Goal: Task Accomplishment & Management: Complete application form

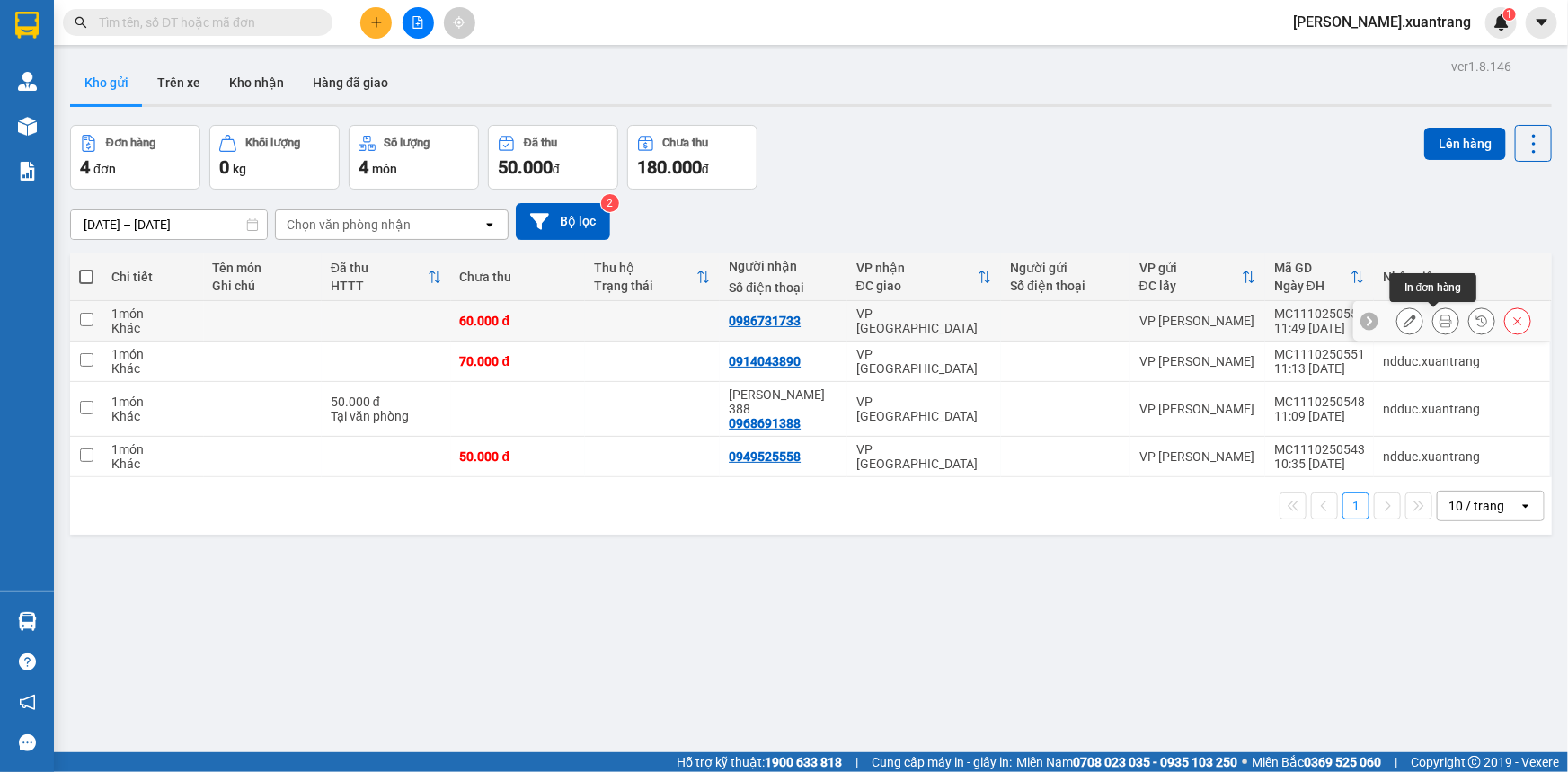
click at [1440, 320] on icon at bounding box center [1446, 321] width 13 height 13
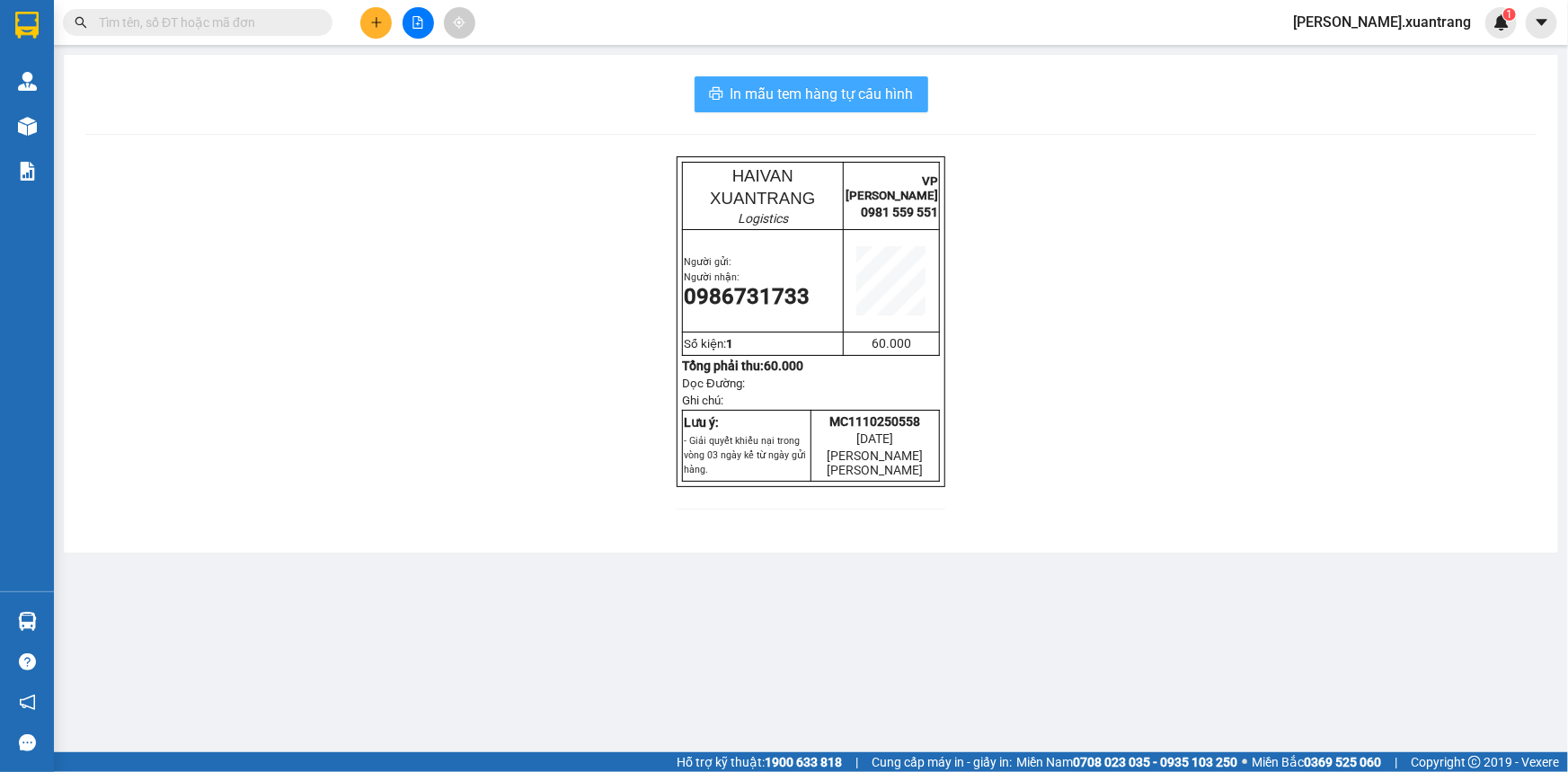
click at [880, 99] on span "In mẫu tem hàng tự cấu hình" at bounding box center [823, 93] width 183 height 23
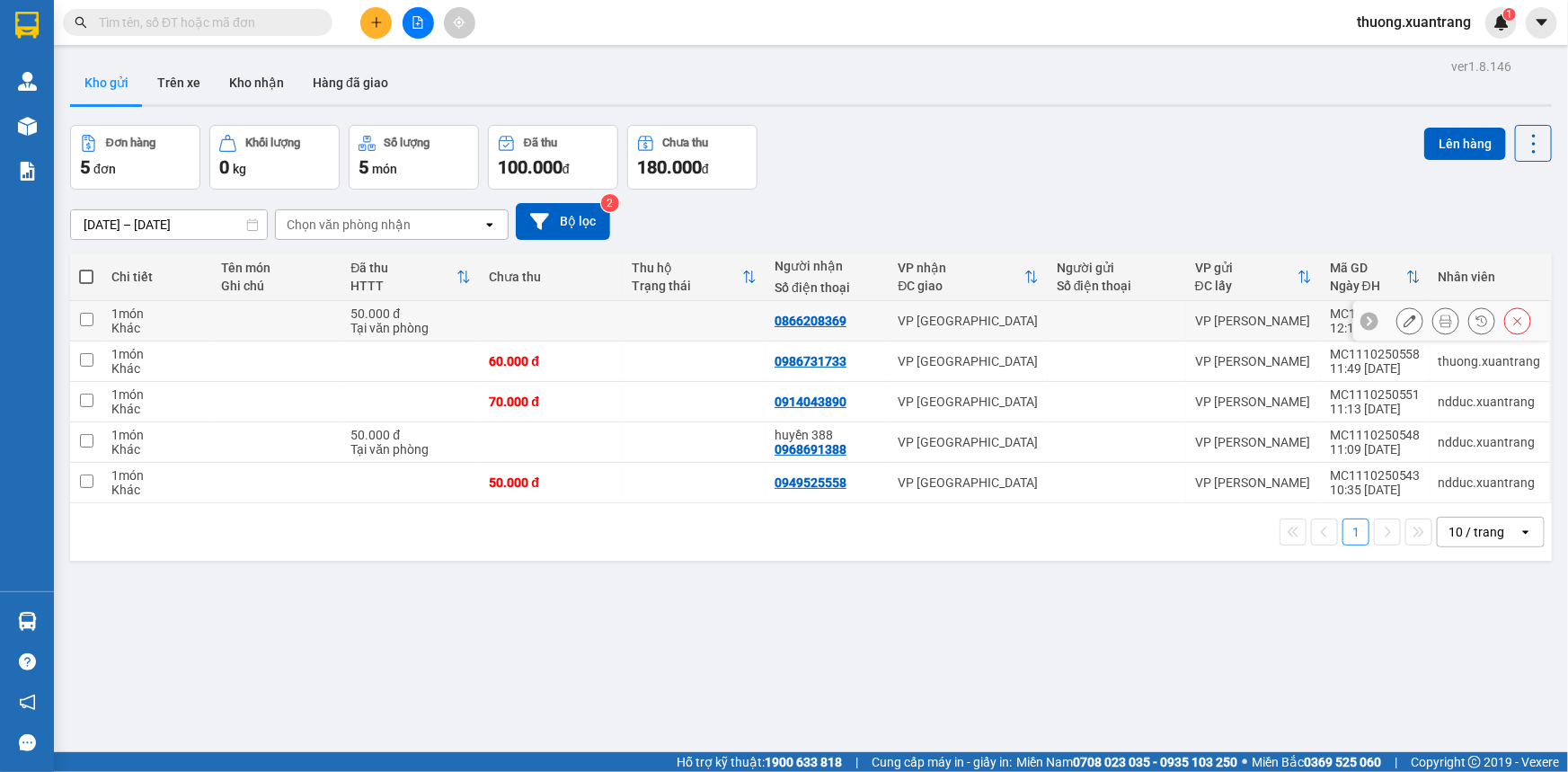
click at [1440, 315] on icon at bounding box center [1446, 321] width 13 height 13
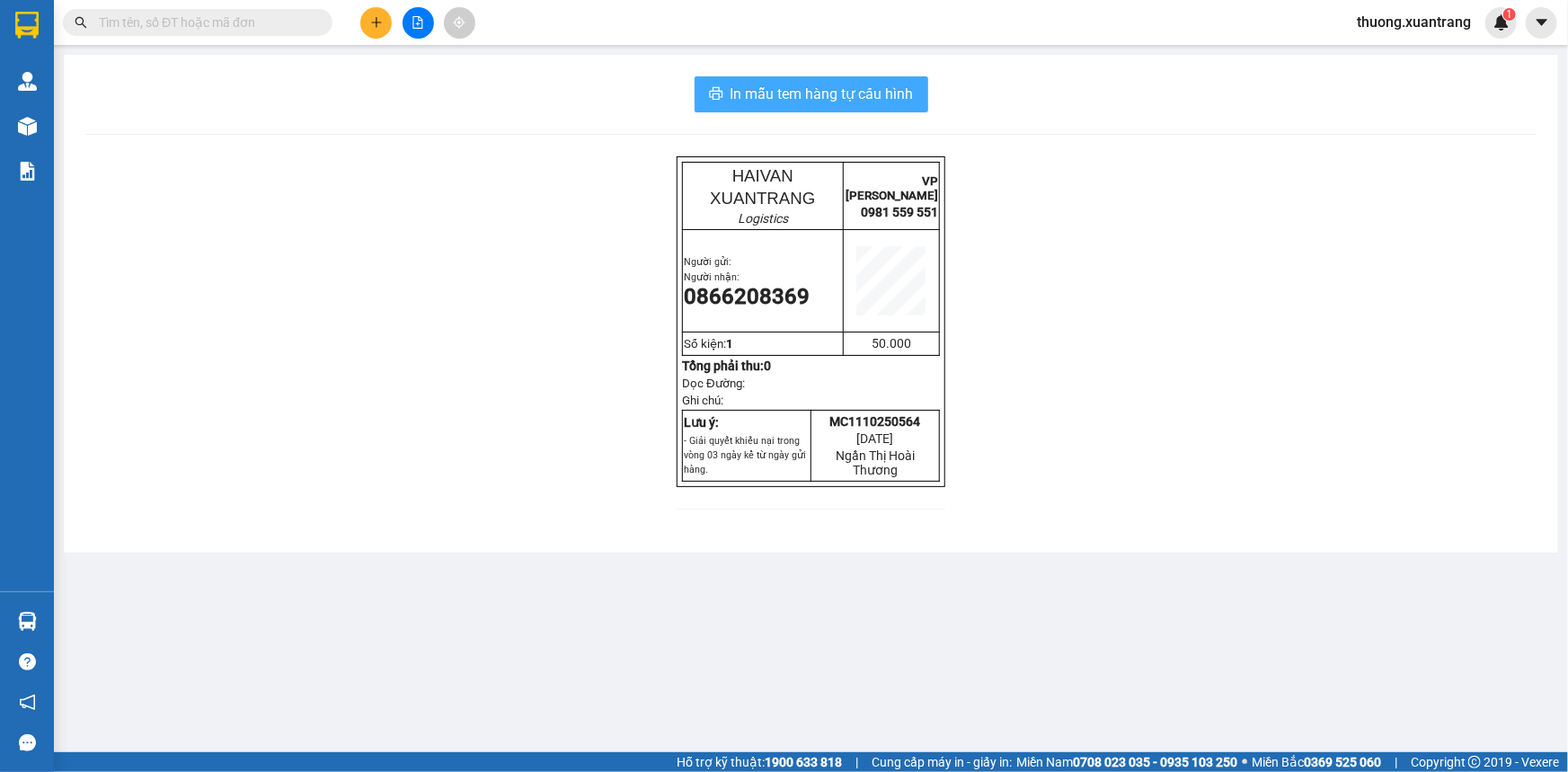
click at [902, 103] on span "In mẫu tem hàng tự cấu hình" at bounding box center [823, 93] width 183 height 23
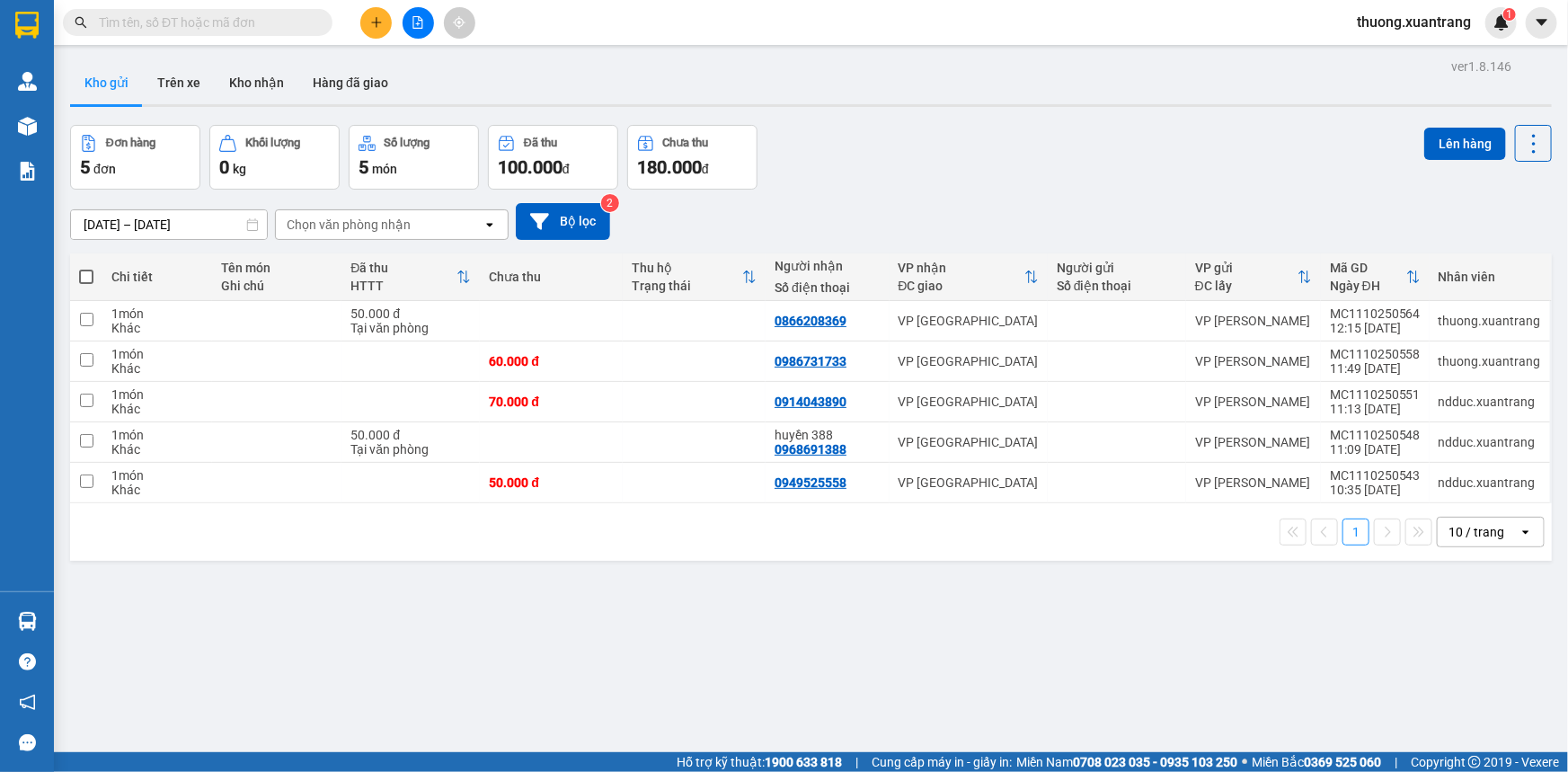
click at [427, 24] on button at bounding box center [418, 23] width 32 height 32
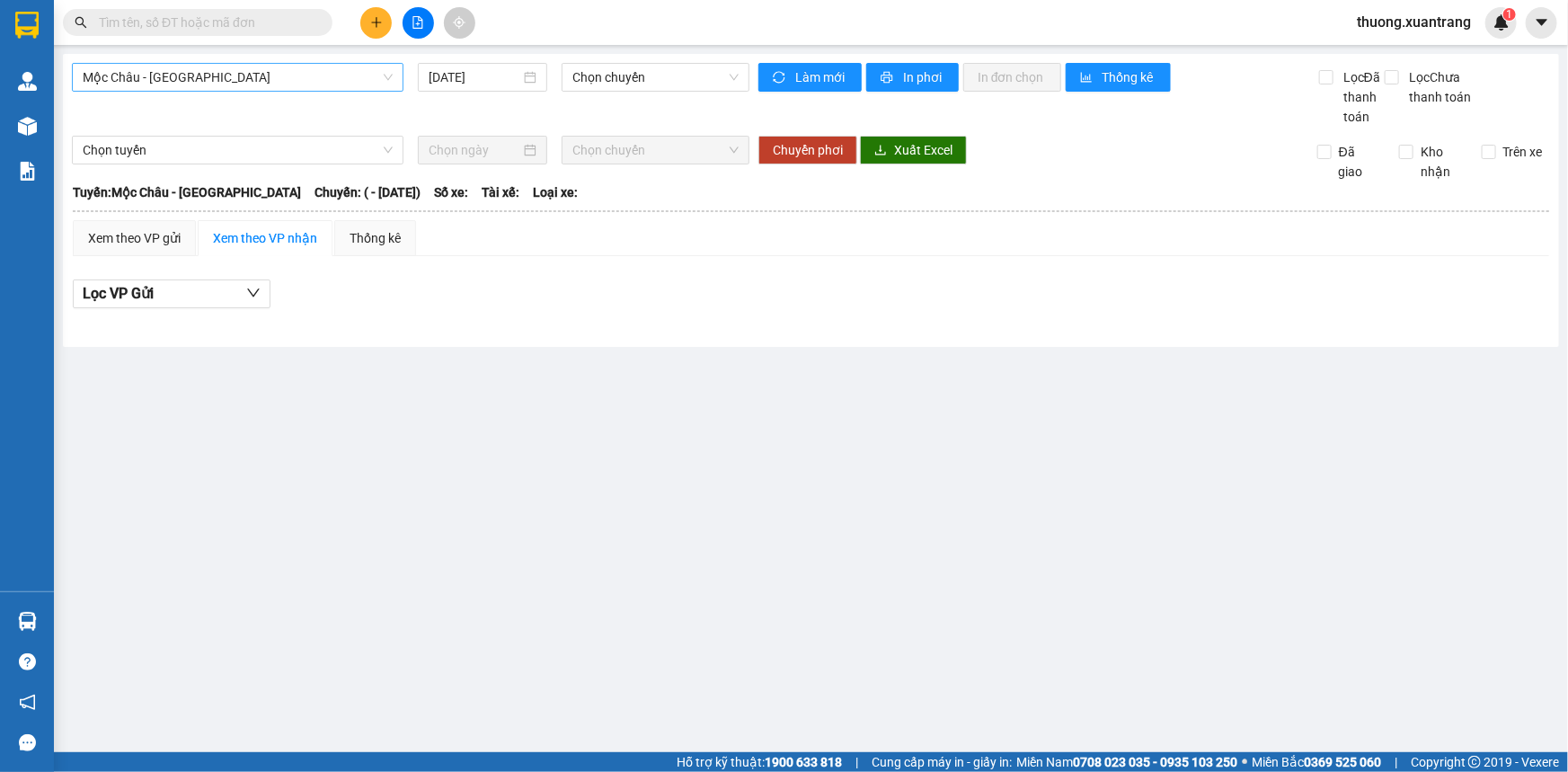
click at [191, 78] on span "Mộc Châu - Mỹ Đình" at bounding box center [238, 77] width 310 height 27
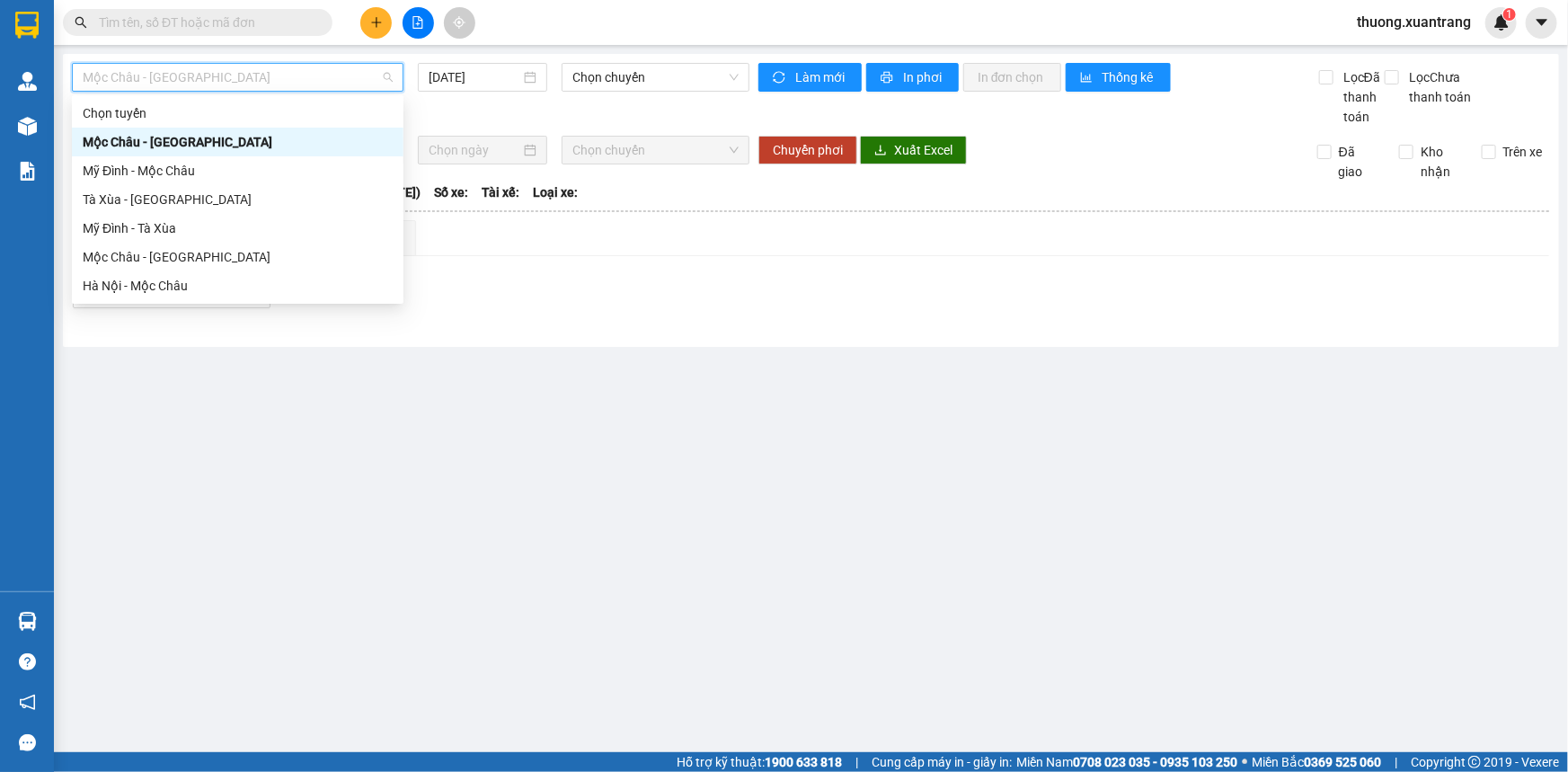
click at [249, 142] on div "Mộc Châu - Mỹ Đình" at bounding box center [238, 142] width 310 height 20
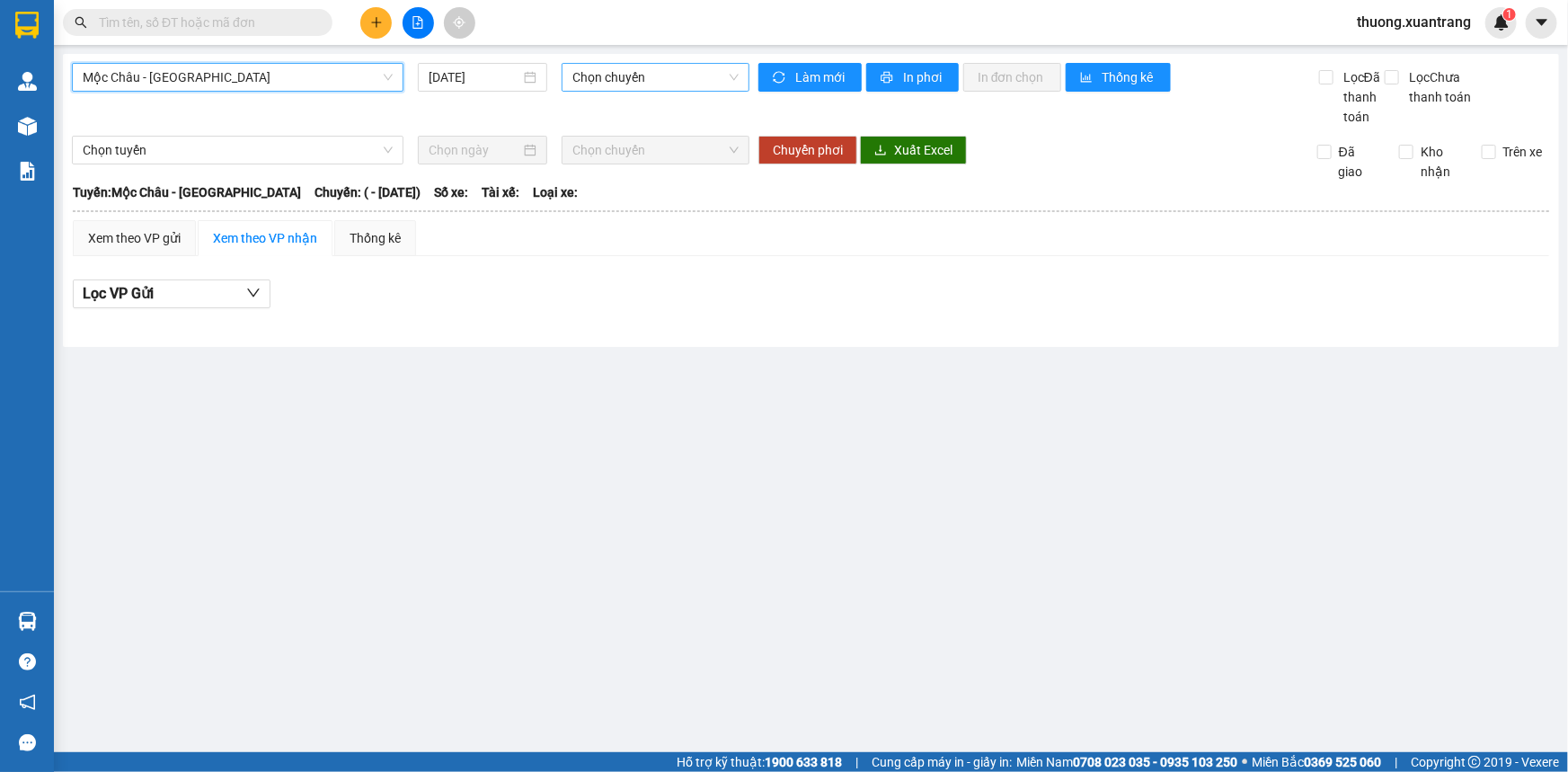
click at [665, 72] on span "Chọn chuyến" at bounding box center [655, 77] width 166 height 27
click at [459, 80] on input "11/10/2025" at bounding box center [474, 77] width 92 height 20
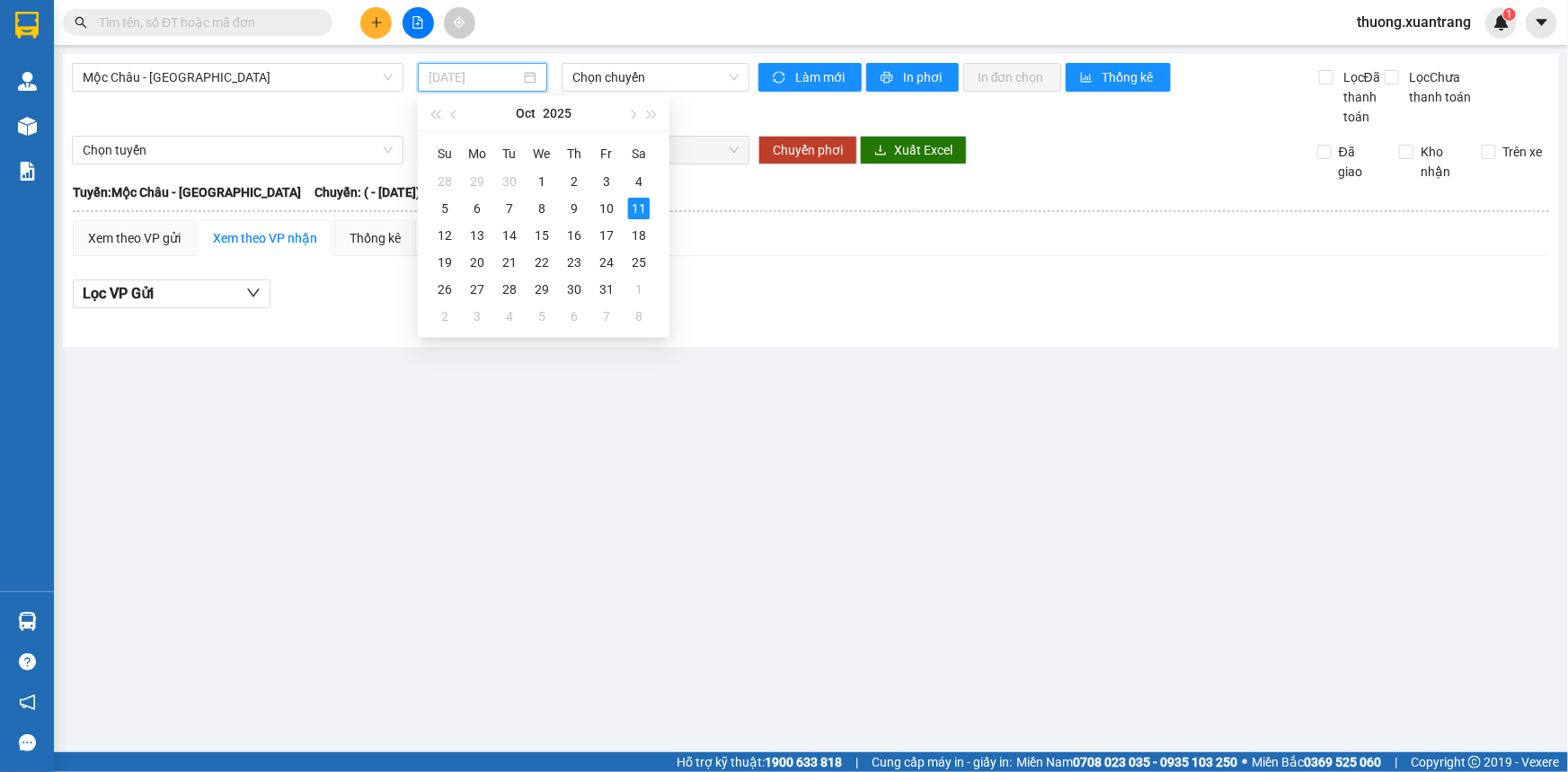
type input "11/10/2025"
click at [215, 84] on span "Mộc Châu - Mỹ Đình" at bounding box center [238, 77] width 310 height 27
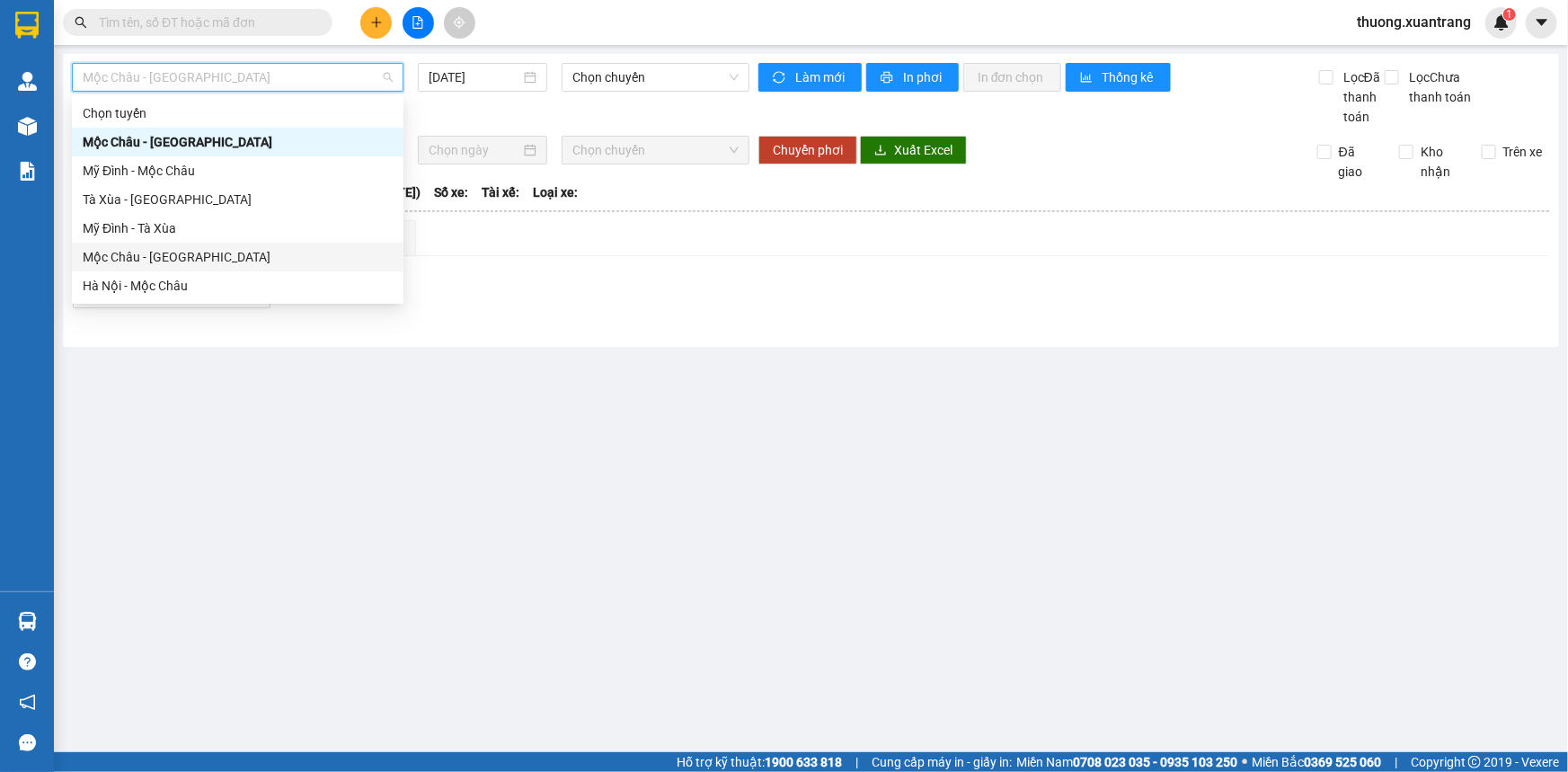
click at [206, 260] on div "Mộc Châu - Hà Nội" at bounding box center [238, 258] width 310 height 20
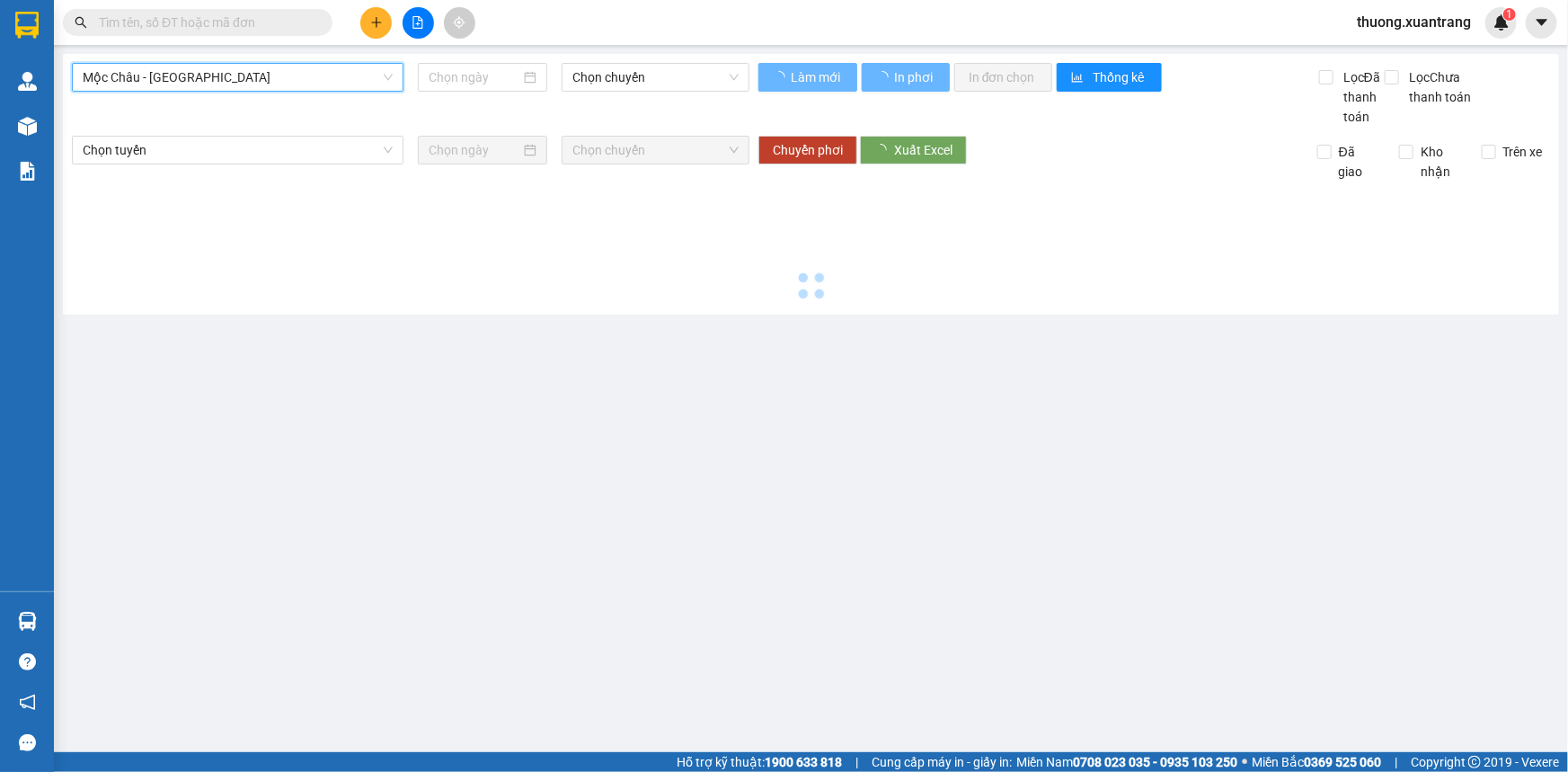
type input "11/10/2025"
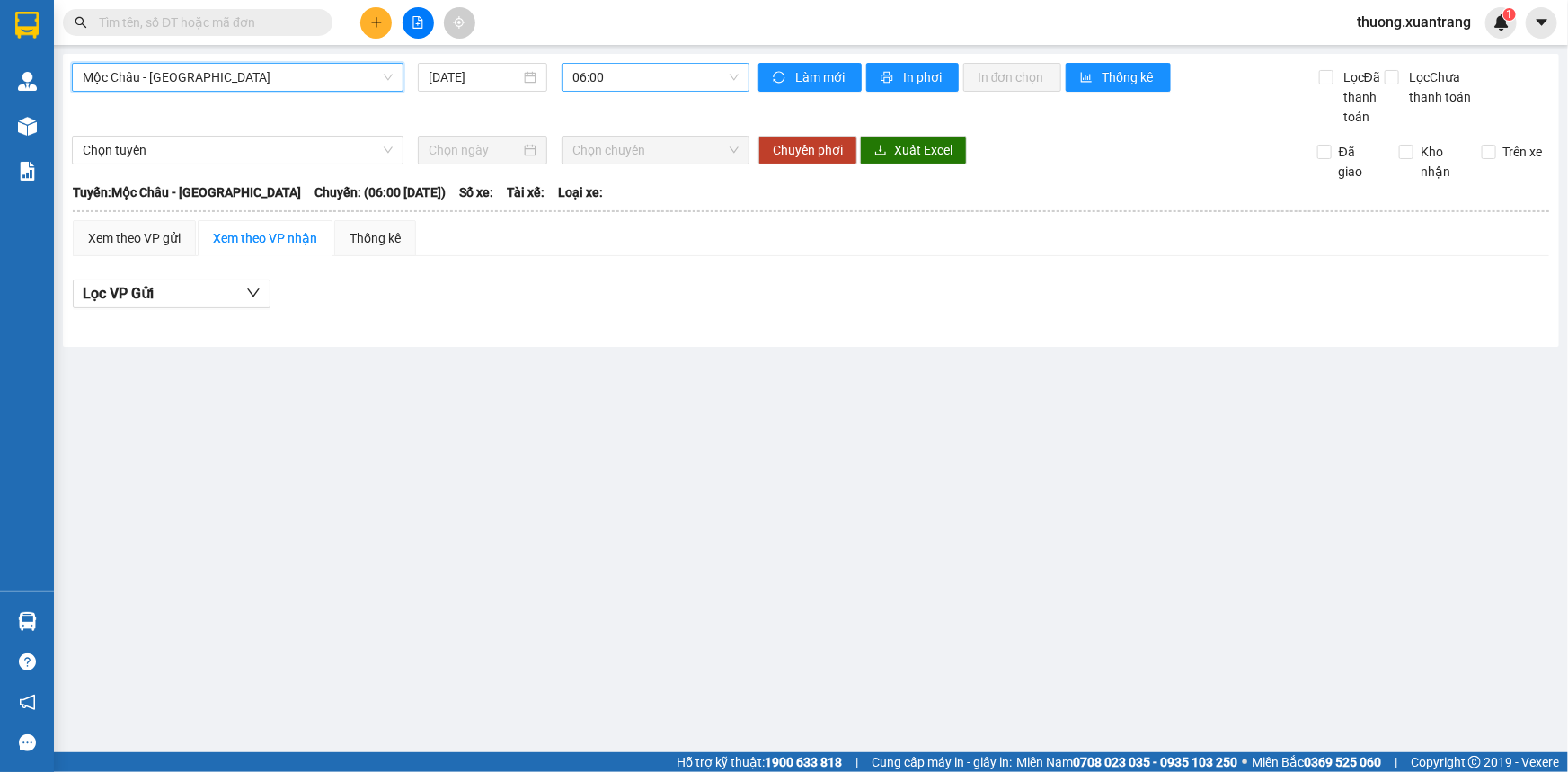
click at [636, 81] on span "06:00" at bounding box center [655, 77] width 166 height 27
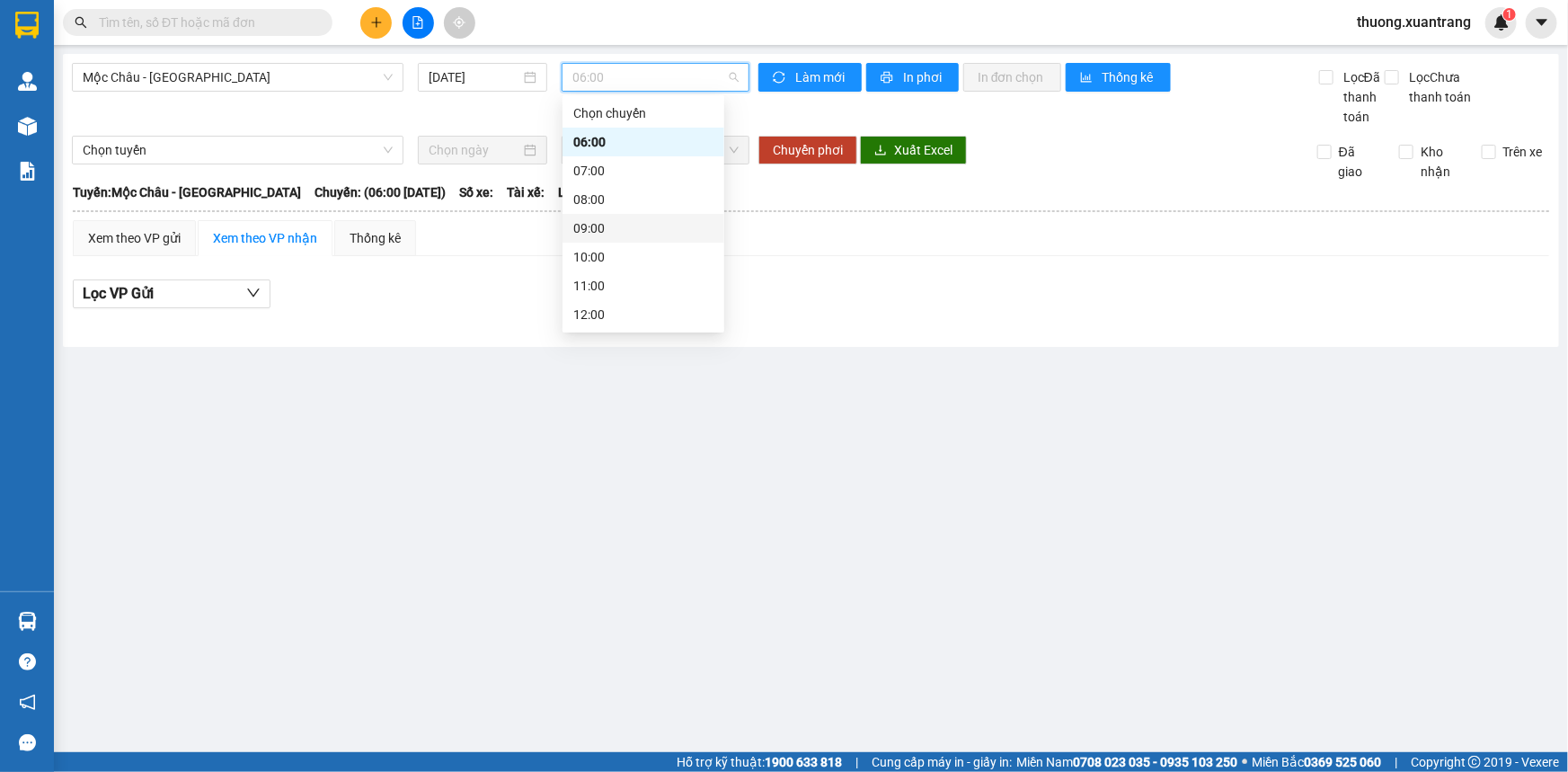
click at [617, 236] on div "09:00" at bounding box center [643, 229] width 141 height 20
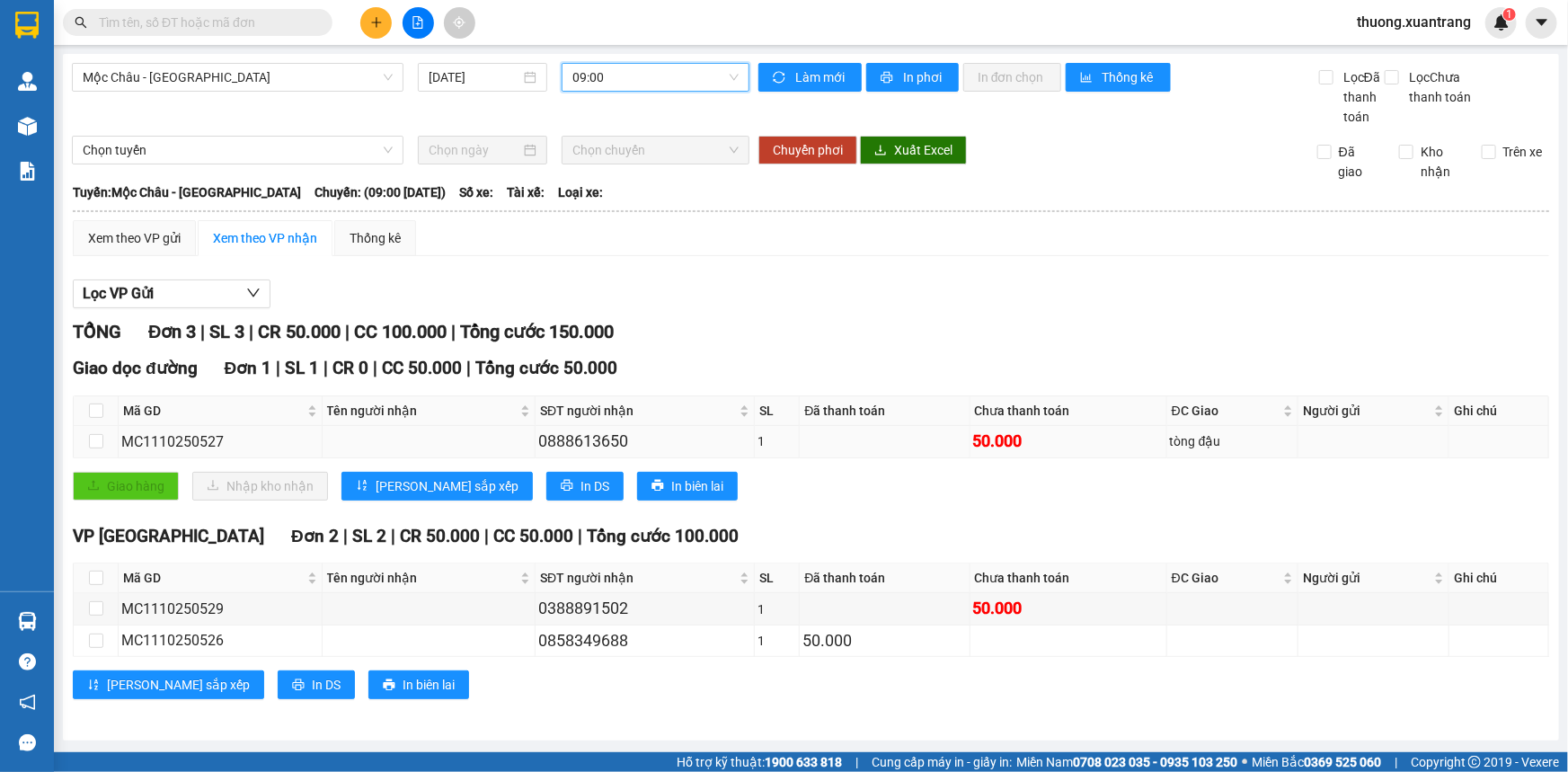
click at [603, 440] on div "0888613650" at bounding box center [645, 442] width 213 height 25
copy div "0888613650"
click at [307, 24] on input "text" at bounding box center [205, 23] width 212 height 20
paste input "0888613650"
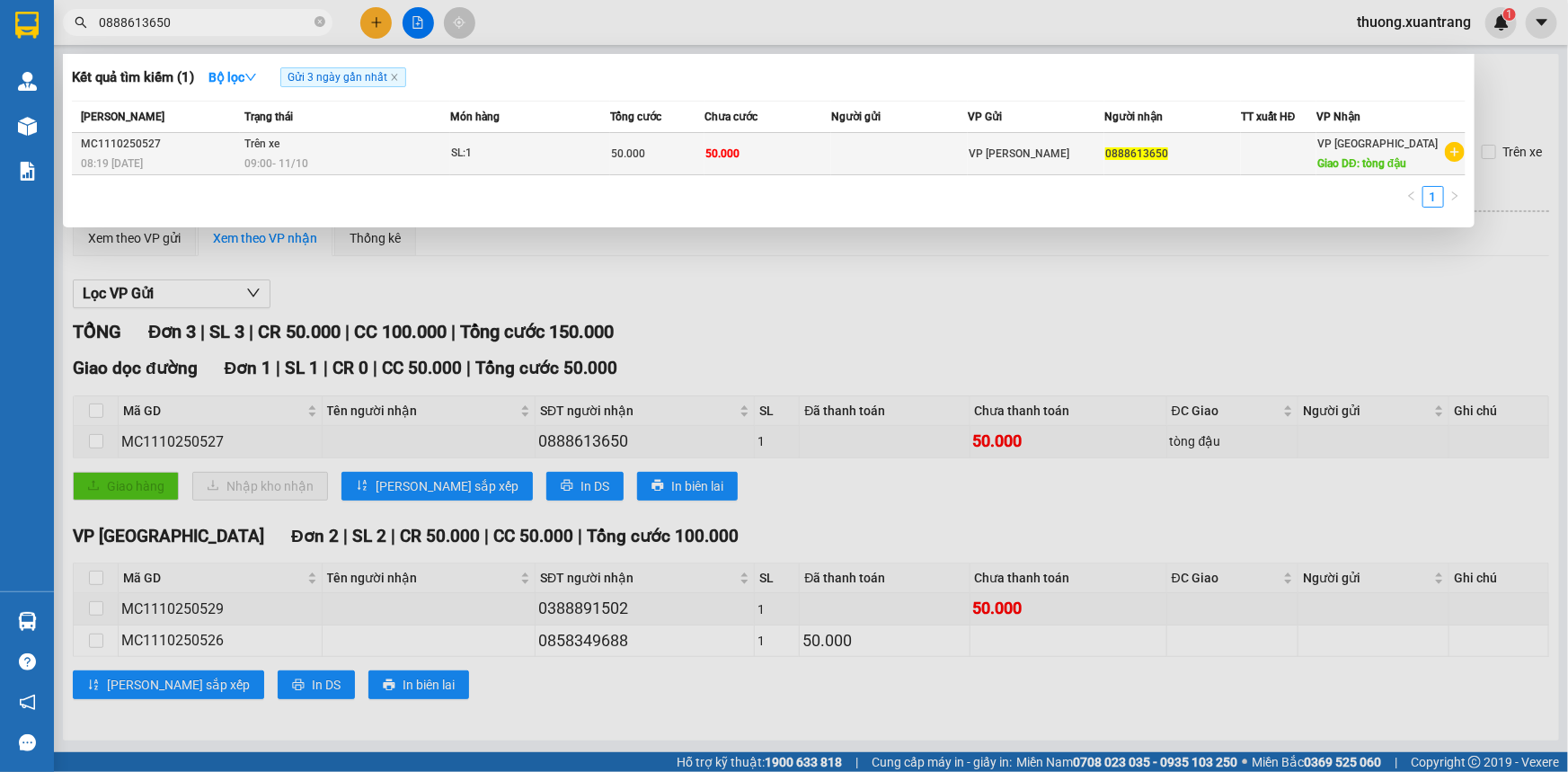
type input "0888613650"
click at [370, 158] on div "09:00 - 11/10" at bounding box center [347, 163] width 205 height 20
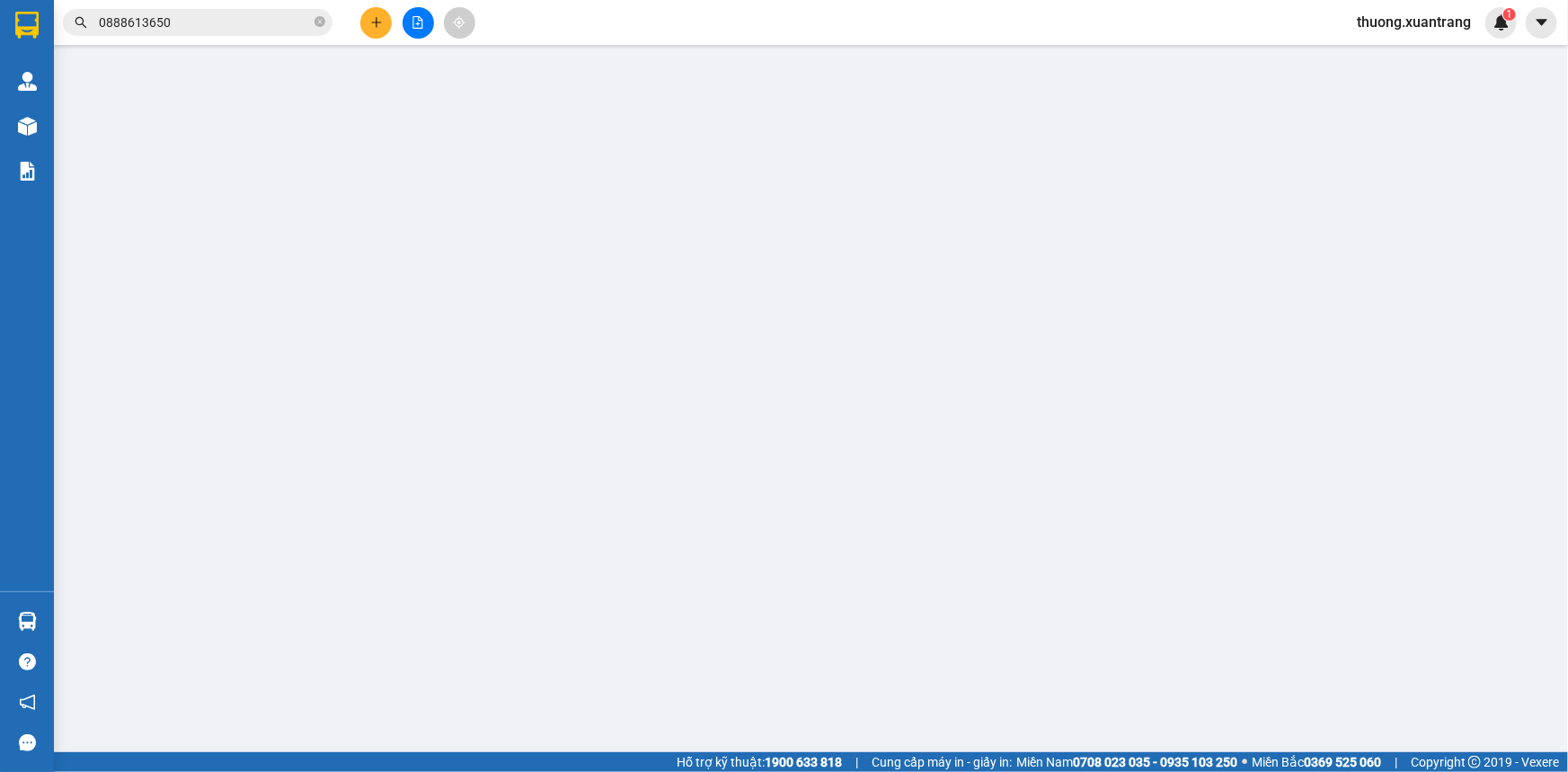
type input "0888613650"
type input "tòng đậu"
type input "50.000"
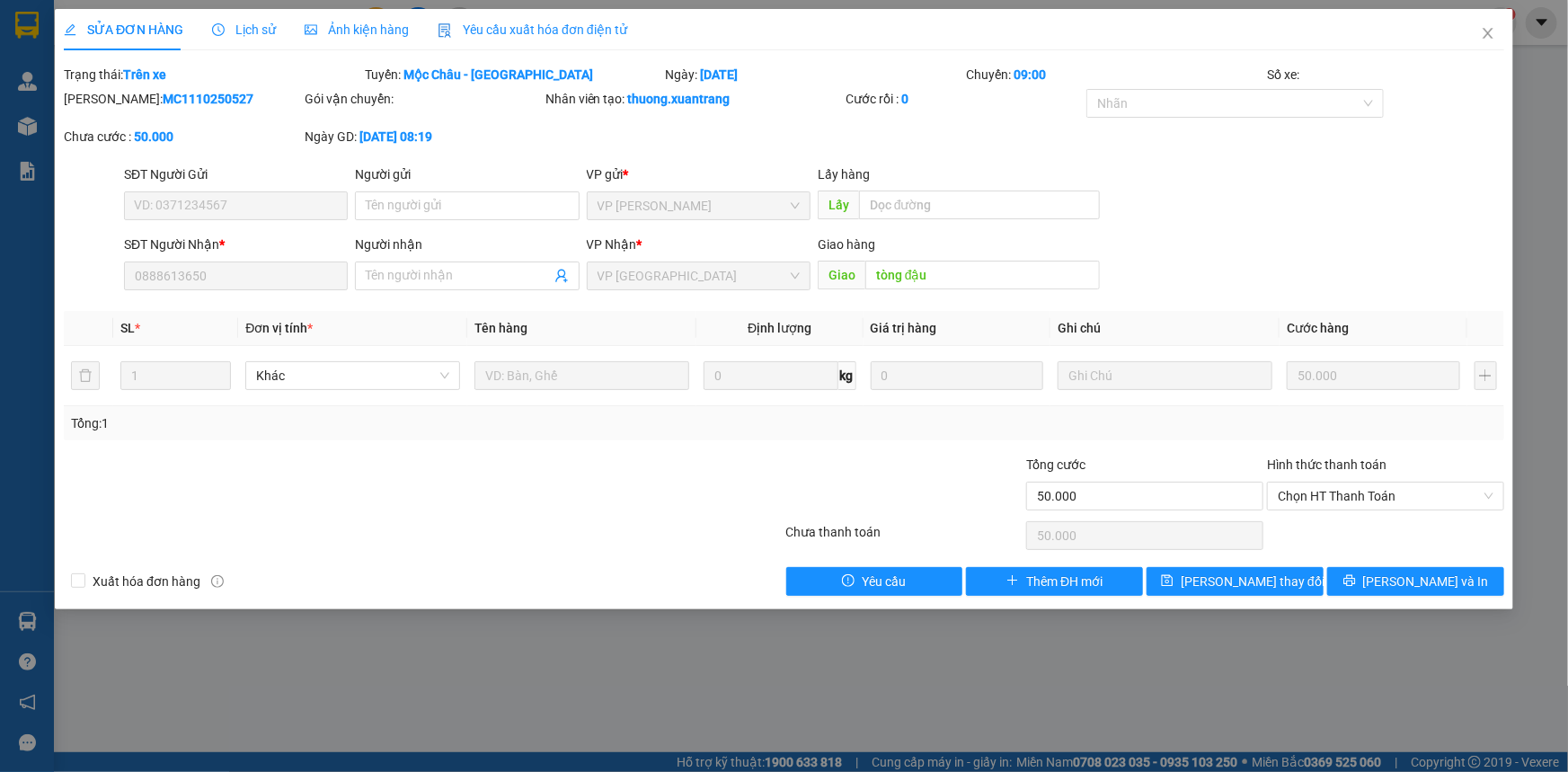
click at [375, 30] on span "Ảnh kiện hàng" at bounding box center [356, 30] width 104 height 15
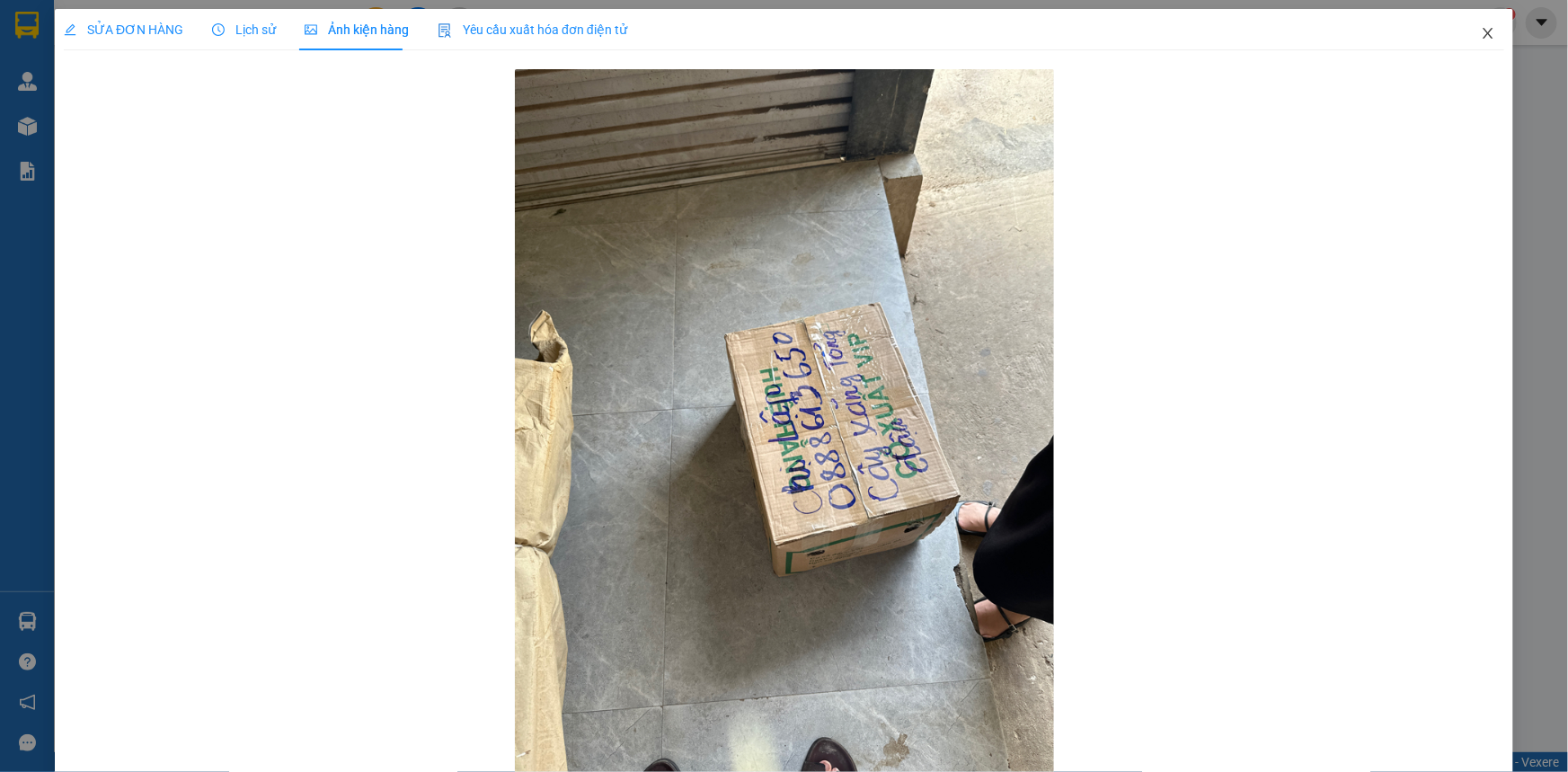
click at [1483, 32] on icon "close" at bounding box center [1487, 34] width 10 height 11
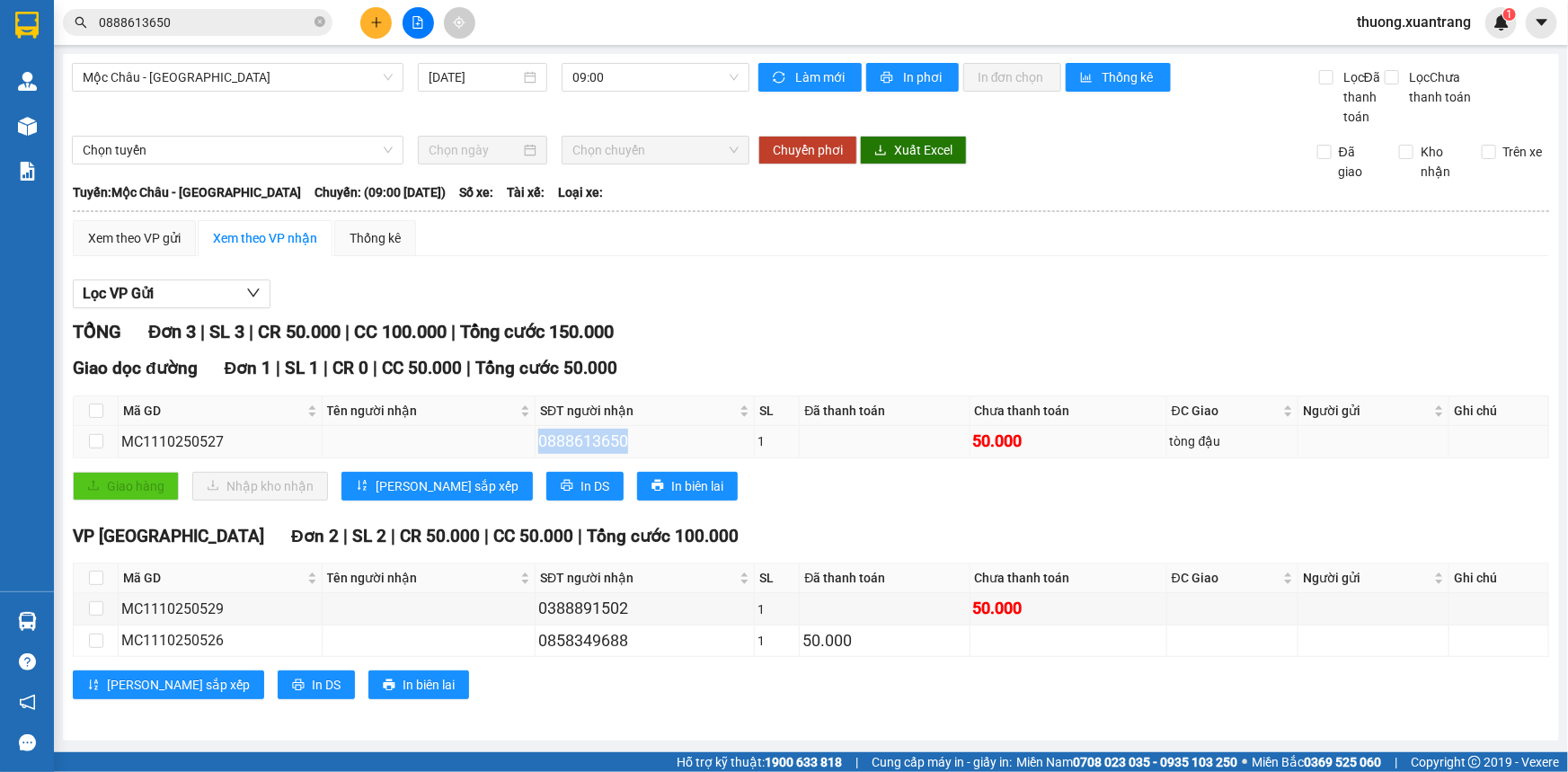
drag, startPoint x: 629, startPoint y: 434, endPoint x: 534, endPoint y: 440, distance: 95.2
click at [539, 440] on div "0888613650" at bounding box center [645, 442] width 213 height 25
copy div "0888613650"
